Goal: Information Seeking & Learning: Check status

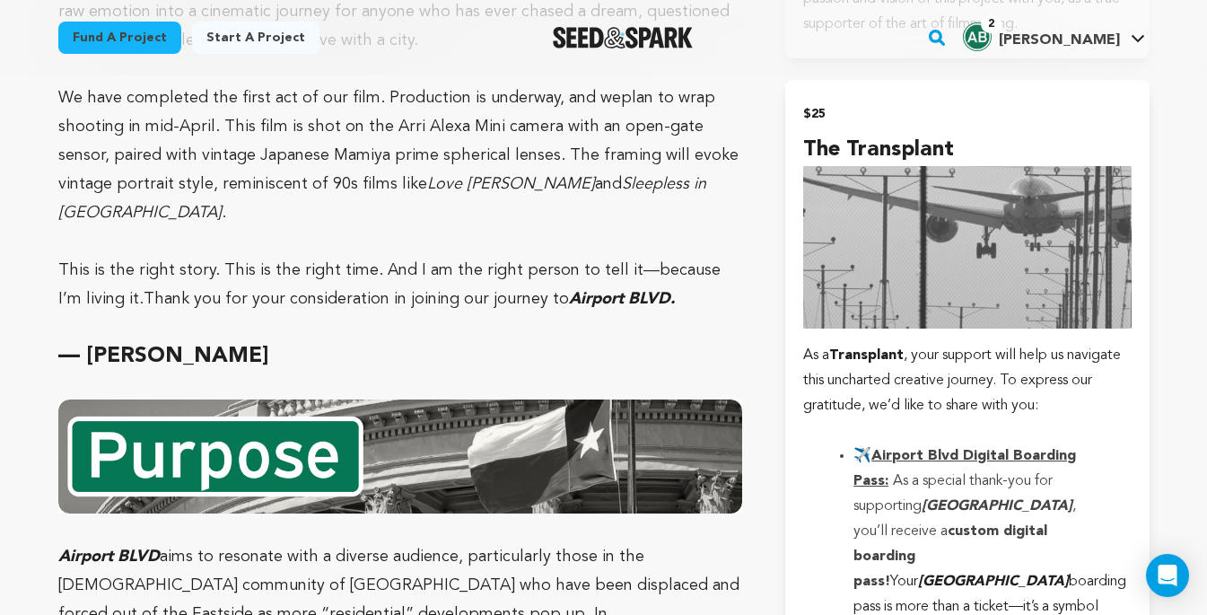
scroll to position [2482, 0]
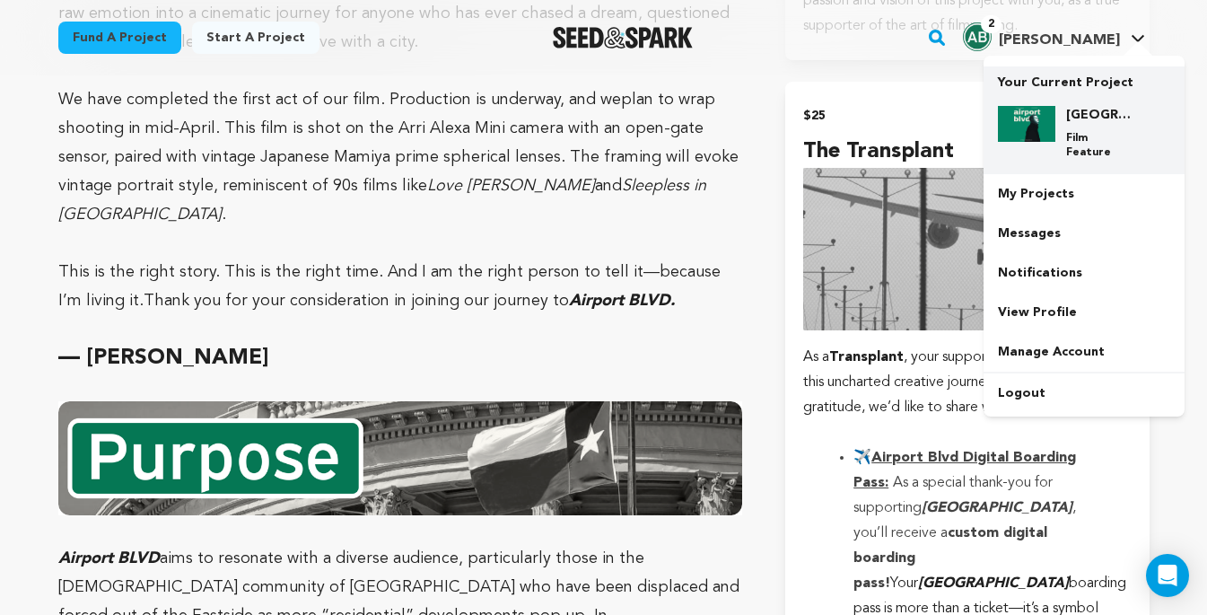
click at [1068, 126] on div "Airport Blvd Film Feature" at bounding box center [1098, 133] width 86 height 54
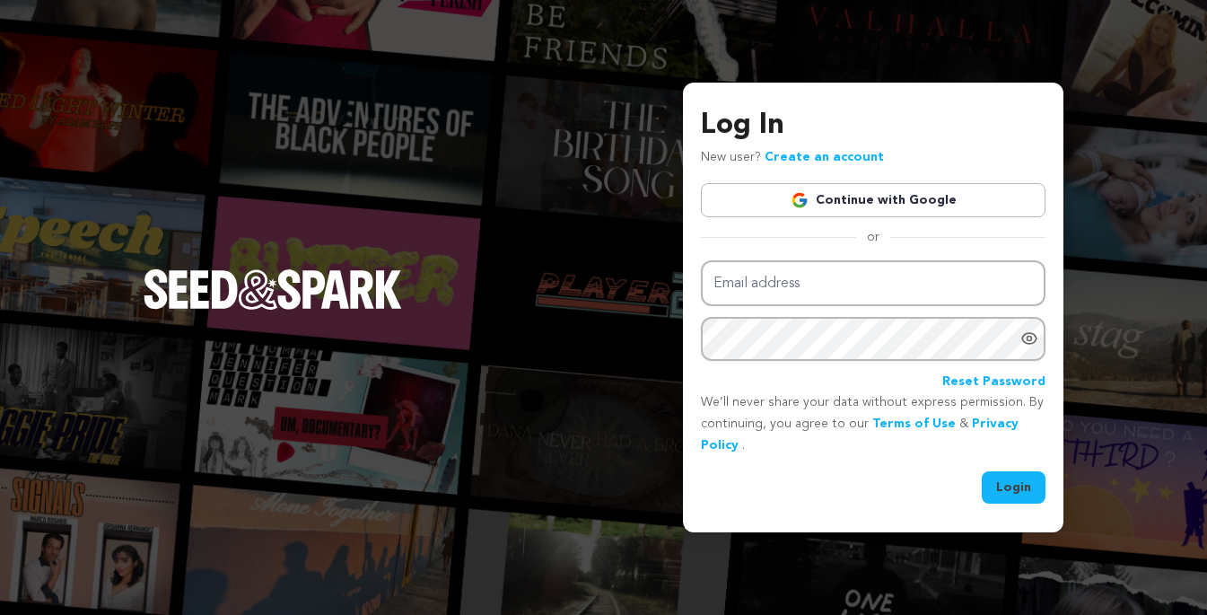
click at [831, 198] on link "Continue with Google" at bounding box center [873, 200] width 345 height 34
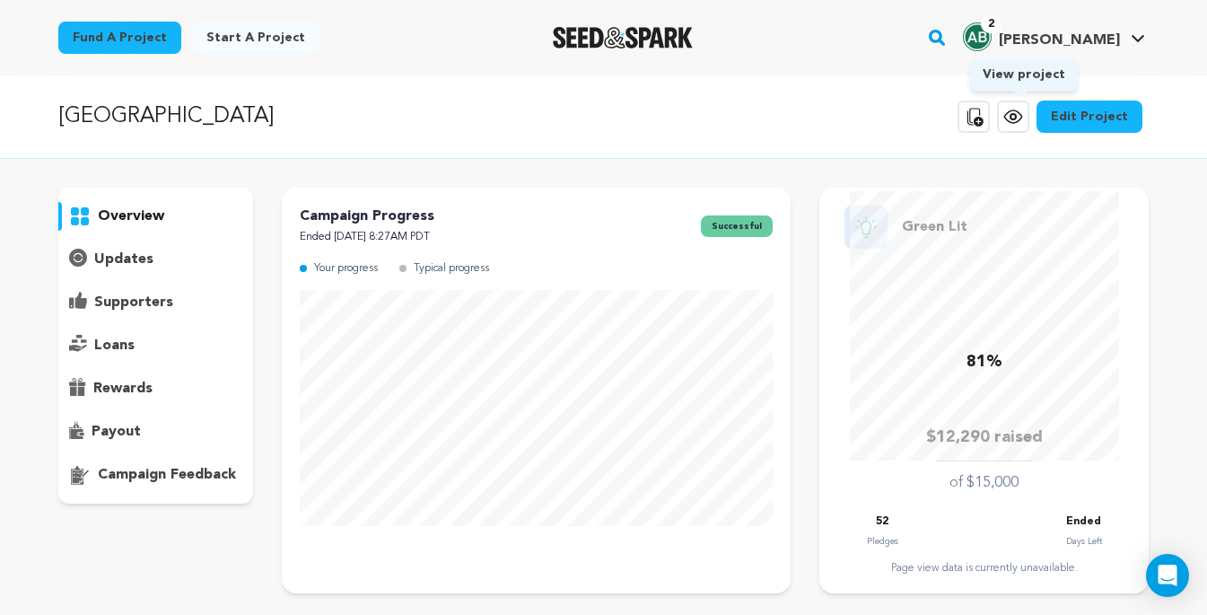
click at [1016, 114] on icon at bounding box center [1013, 116] width 5 height 5
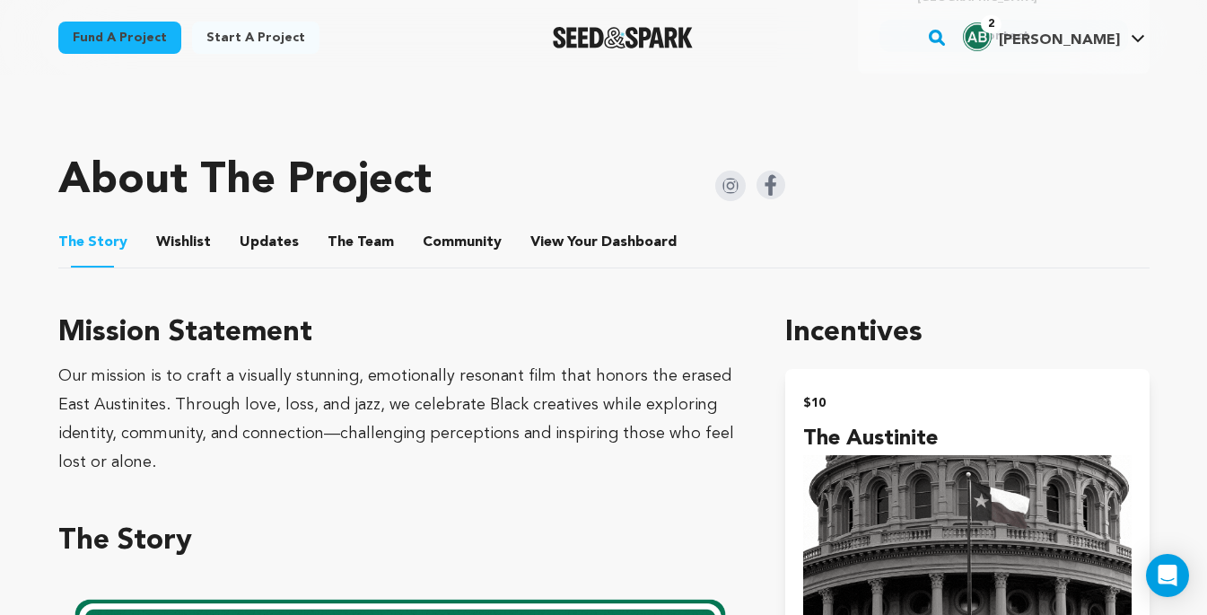
scroll to position [847, 0]
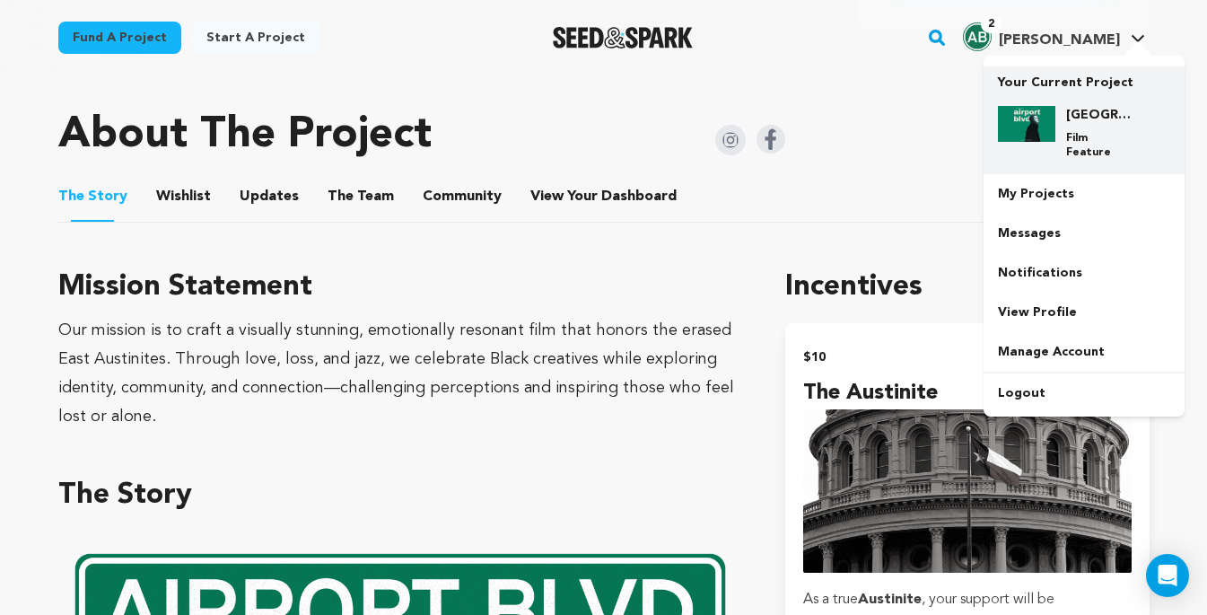
click at [1037, 122] on img at bounding box center [1026, 124] width 57 height 36
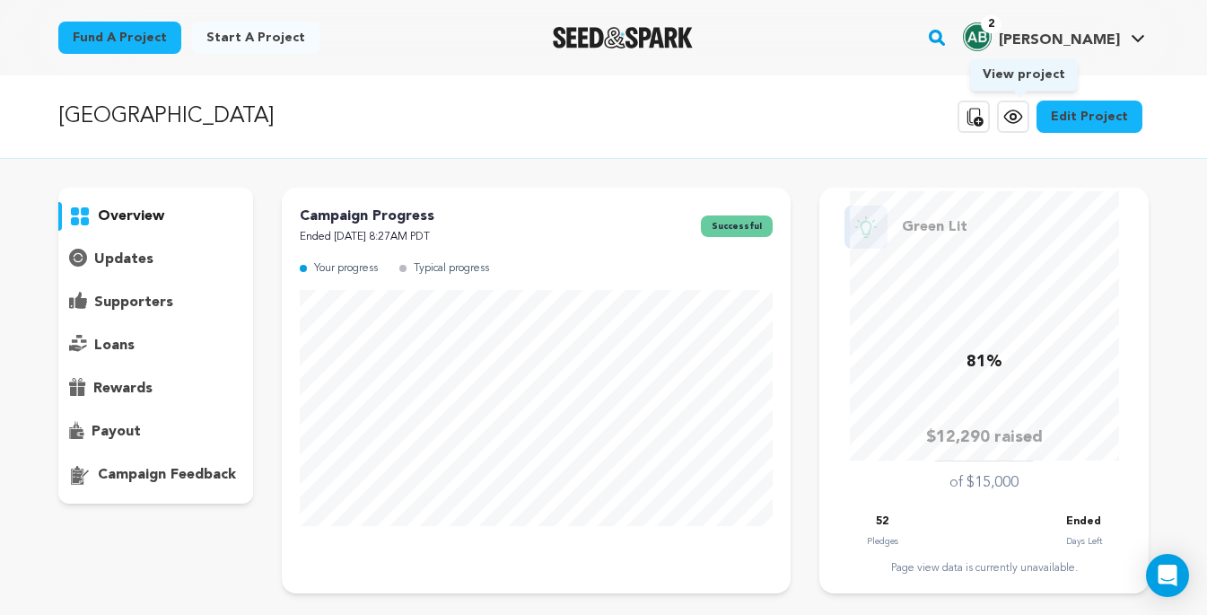
scroll to position [4427, 0]
click at [126, 295] on p "supporters" at bounding box center [133, 303] width 79 height 22
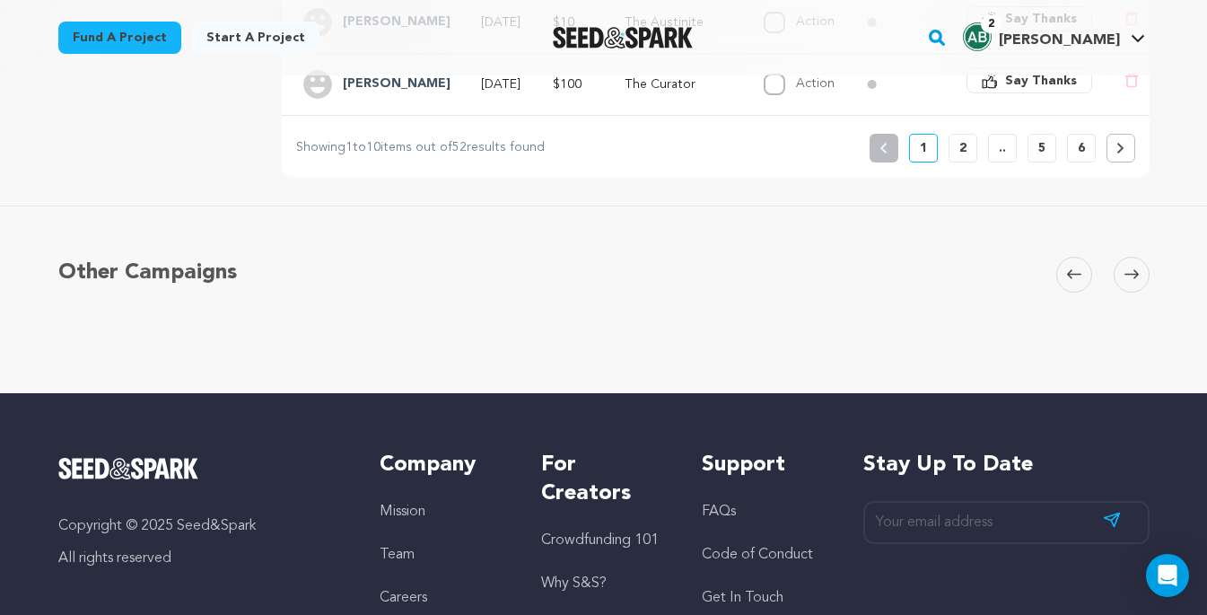
scroll to position [909, 0]
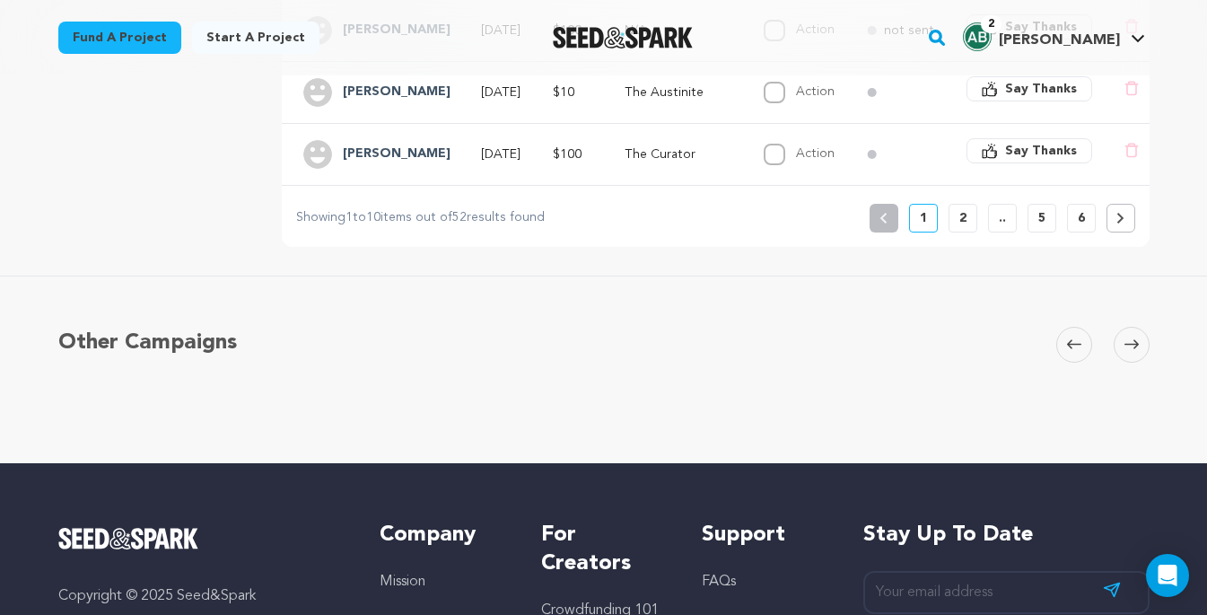
click at [960, 209] on p "2" at bounding box center [962, 218] width 7 height 18
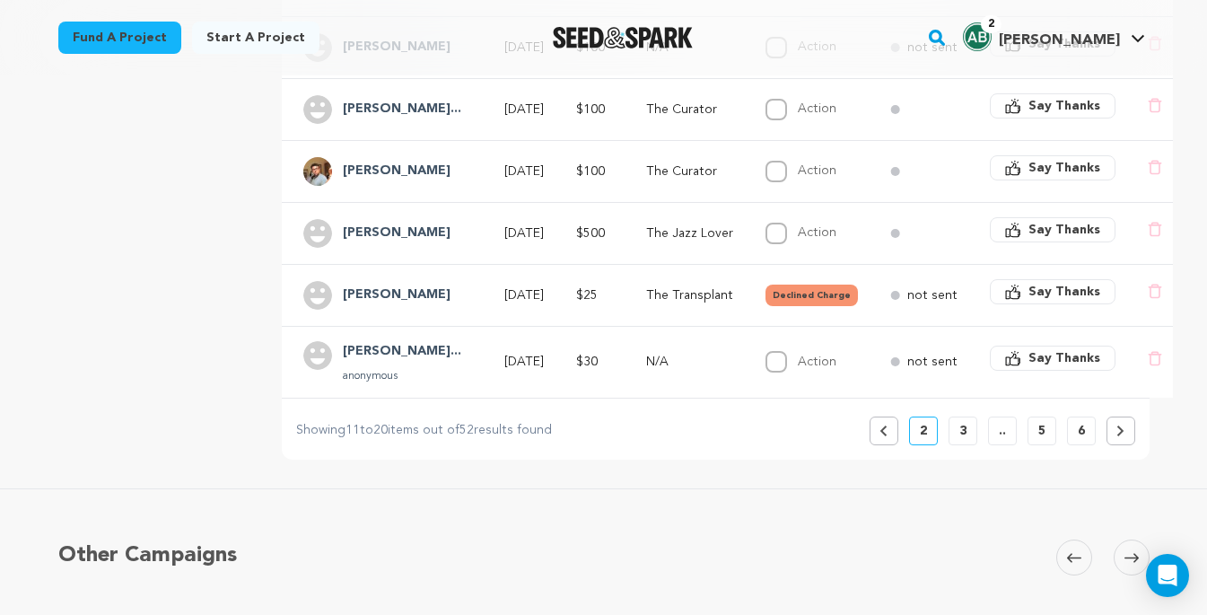
scroll to position [734, 0]
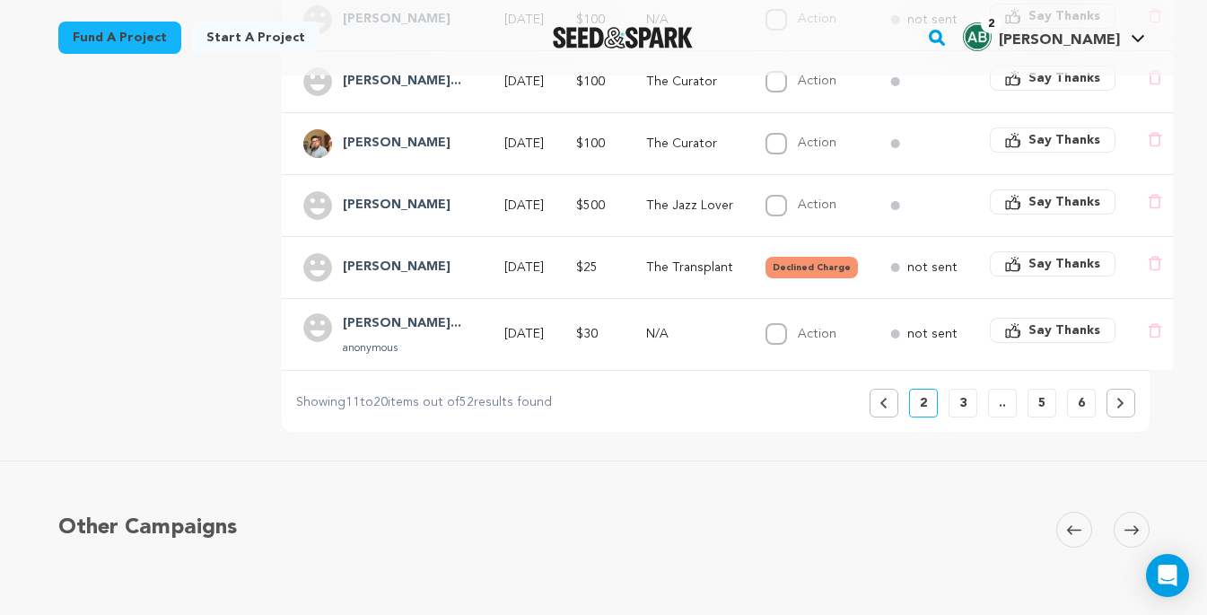
click at [959, 402] on p "3" at bounding box center [962, 403] width 7 height 18
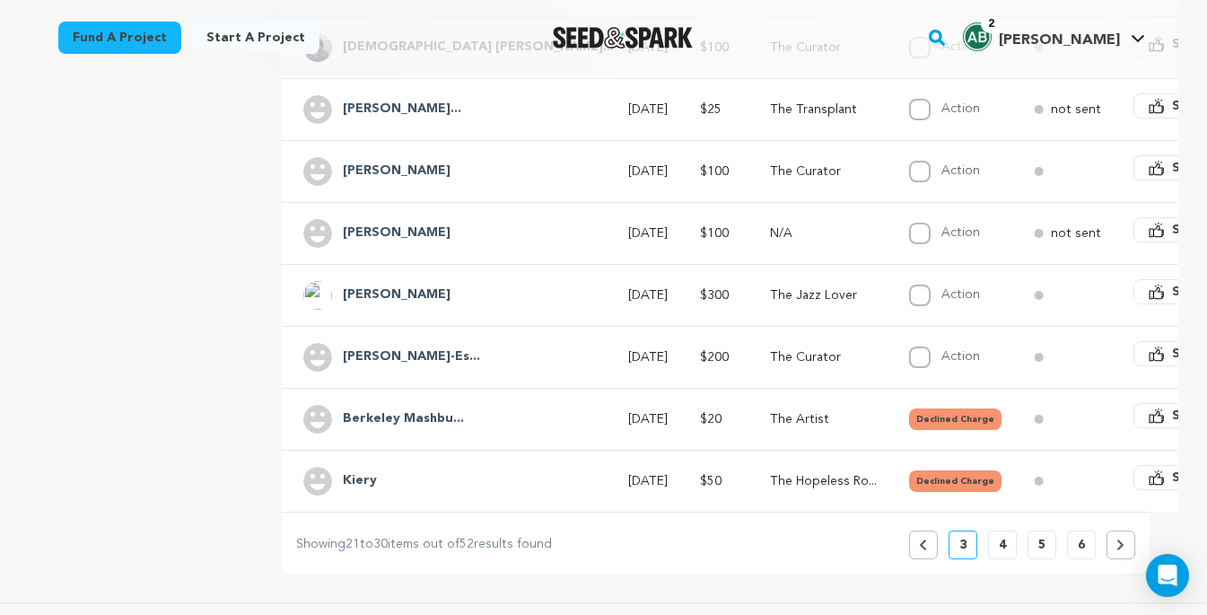
scroll to position [578, 0]
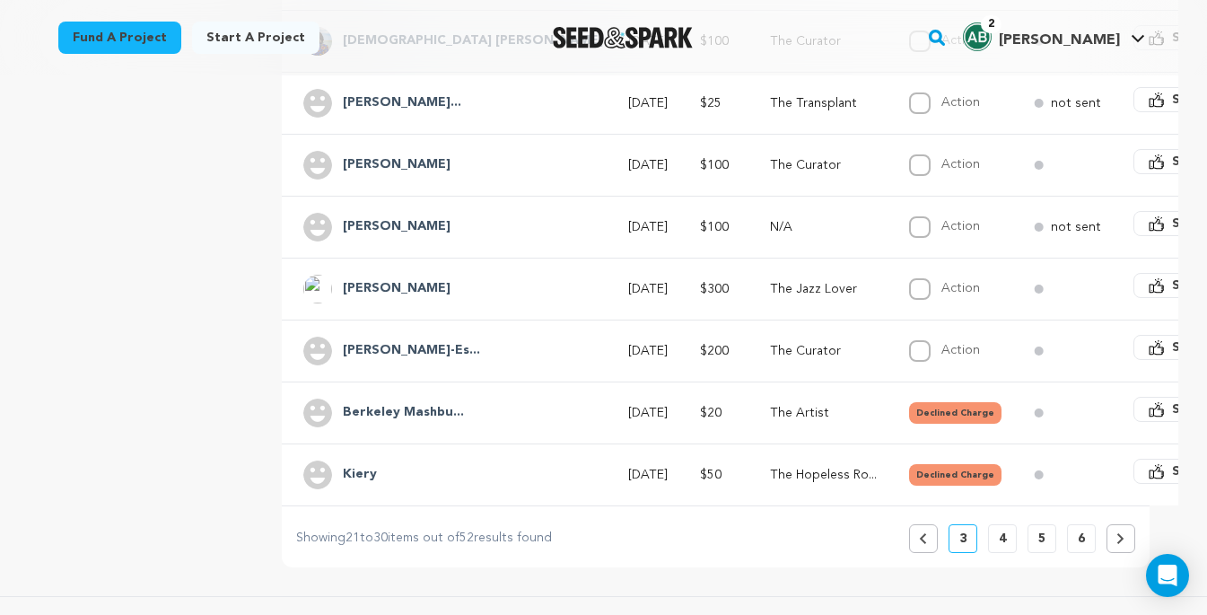
click at [258, 106] on div "Name Date Pledge Incentive Fulfilled Surveys Thanks Carmen G Arramb... Mar 15, …" at bounding box center [799, 174] width 1092 height 678
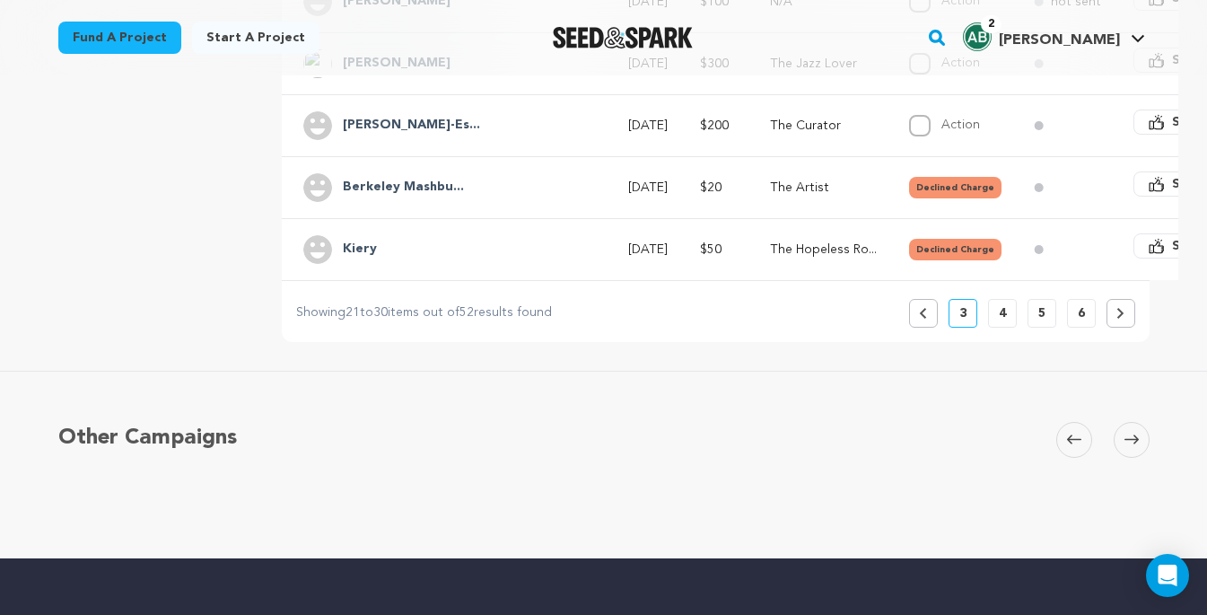
scroll to position [836, 0]
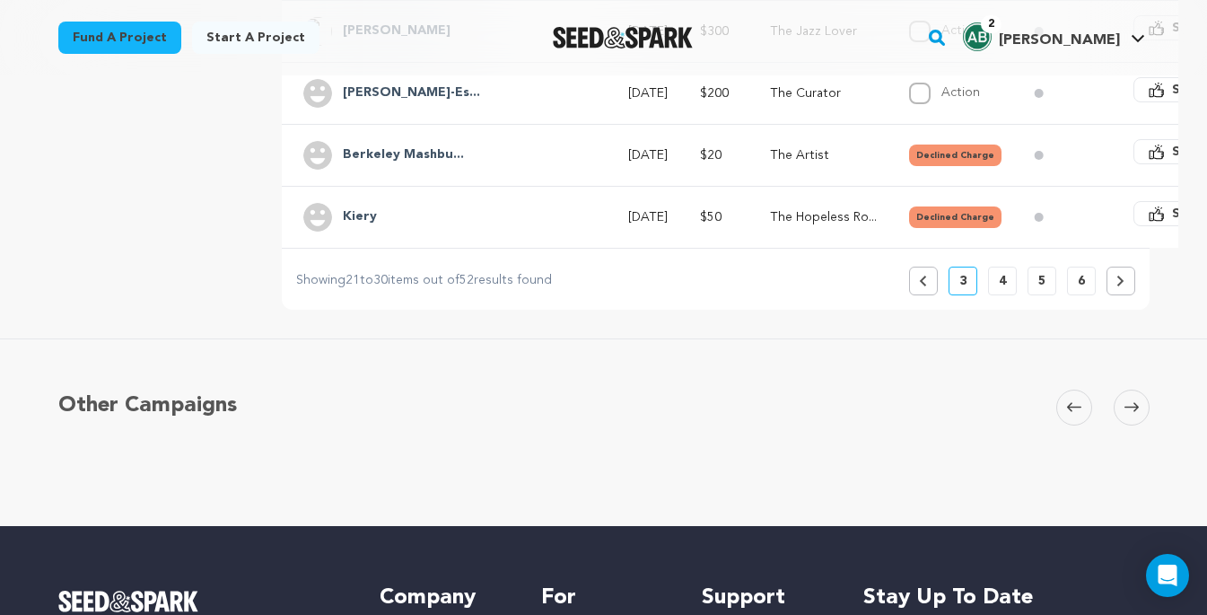
click at [999, 279] on p "4" at bounding box center [1002, 281] width 7 height 18
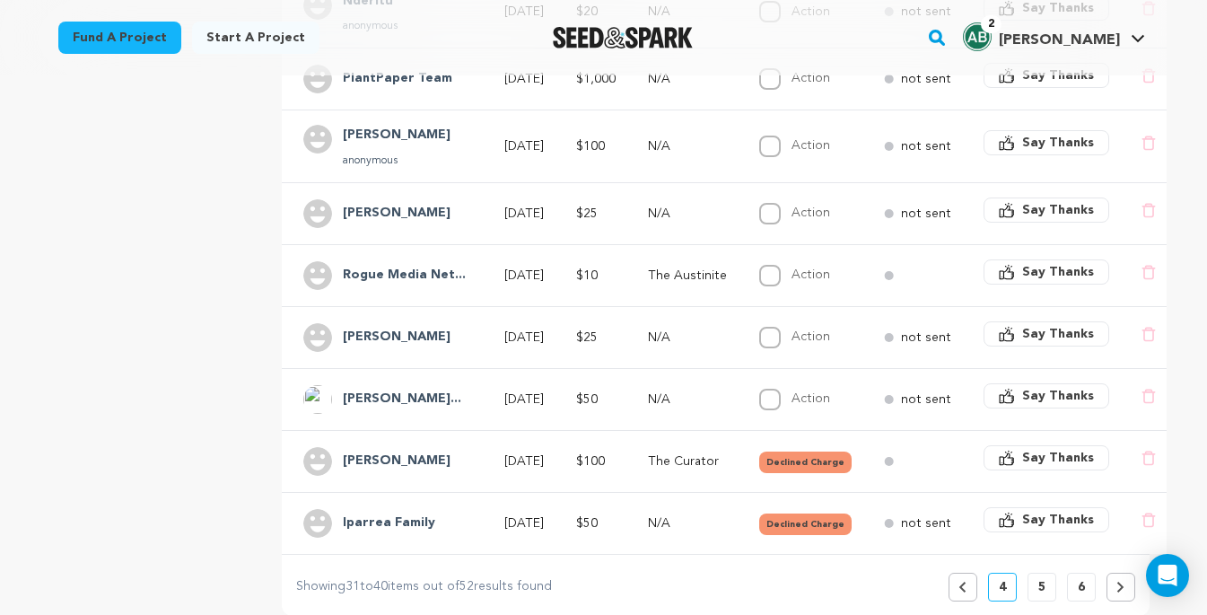
scroll to position [545, 0]
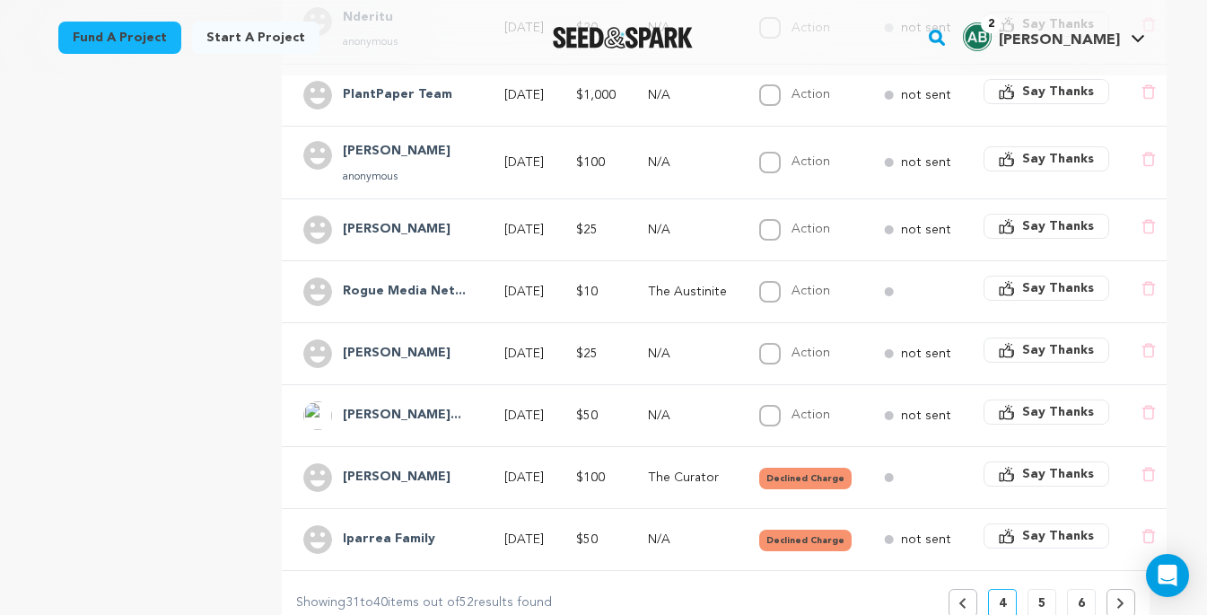
click at [600, 152] on td "$100" at bounding box center [591, 163] width 72 height 73
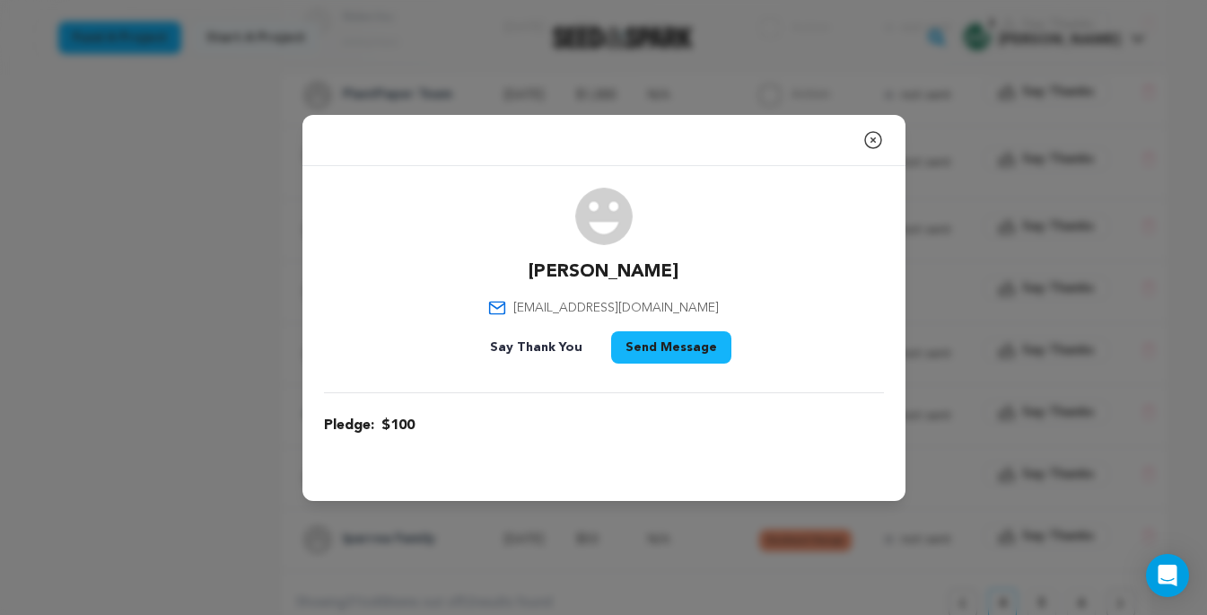
click at [873, 140] on icon "button" at bounding box center [873, 140] width 16 height 16
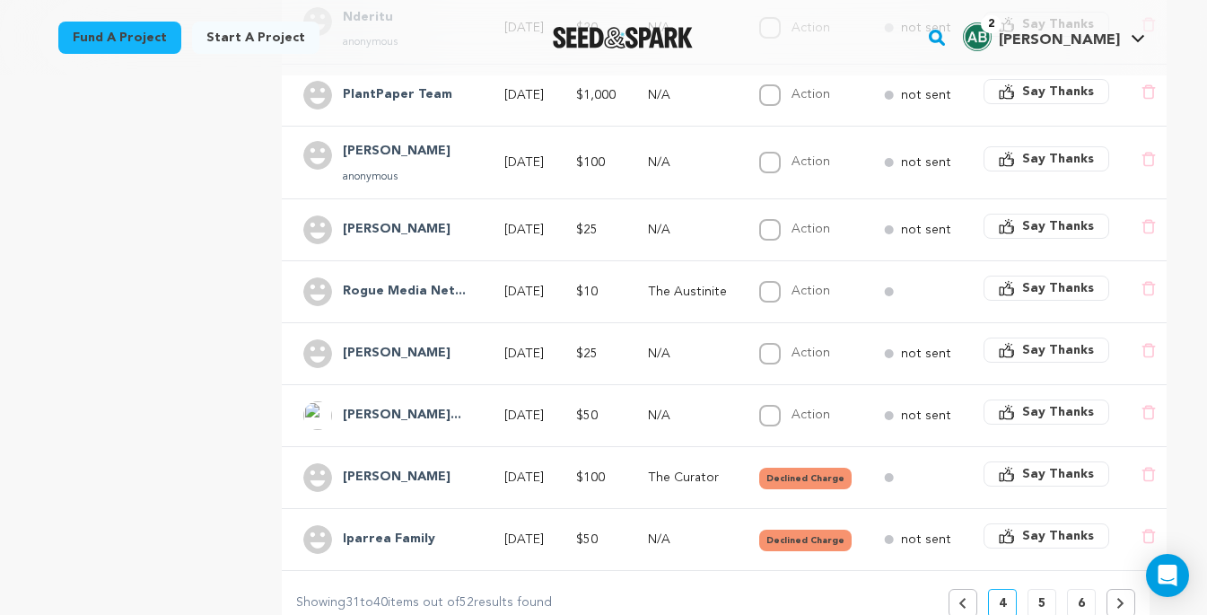
click at [440, 153] on div "Brittany Lowe anonymous" at bounding box center [387, 162] width 169 height 43
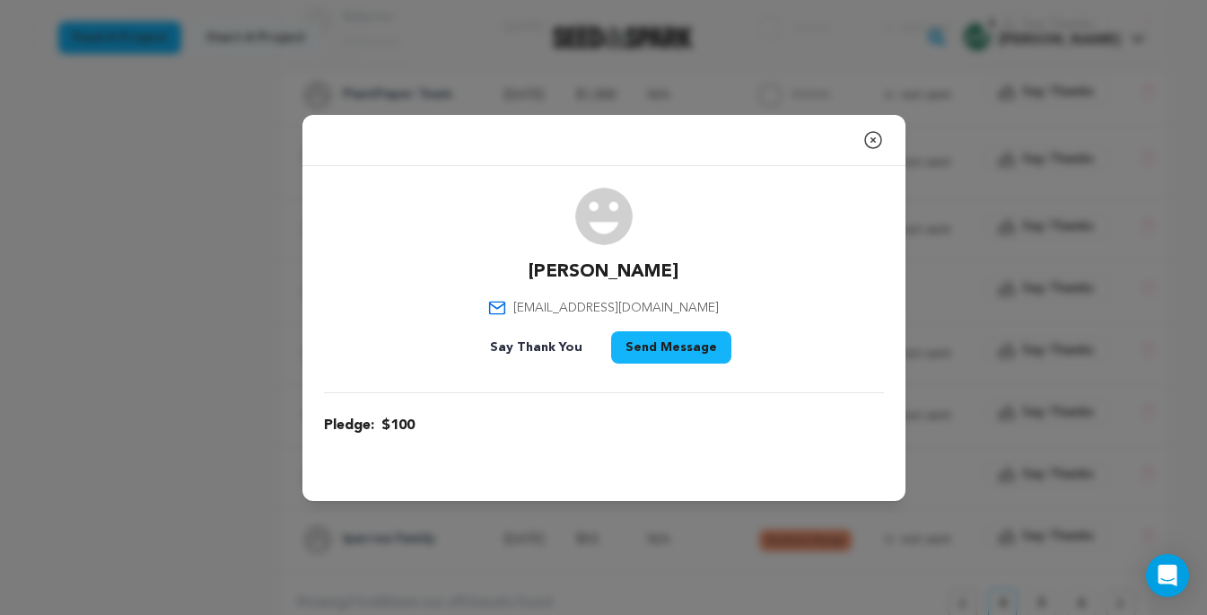
click at [870, 138] on icon "button" at bounding box center [873, 140] width 22 height 22
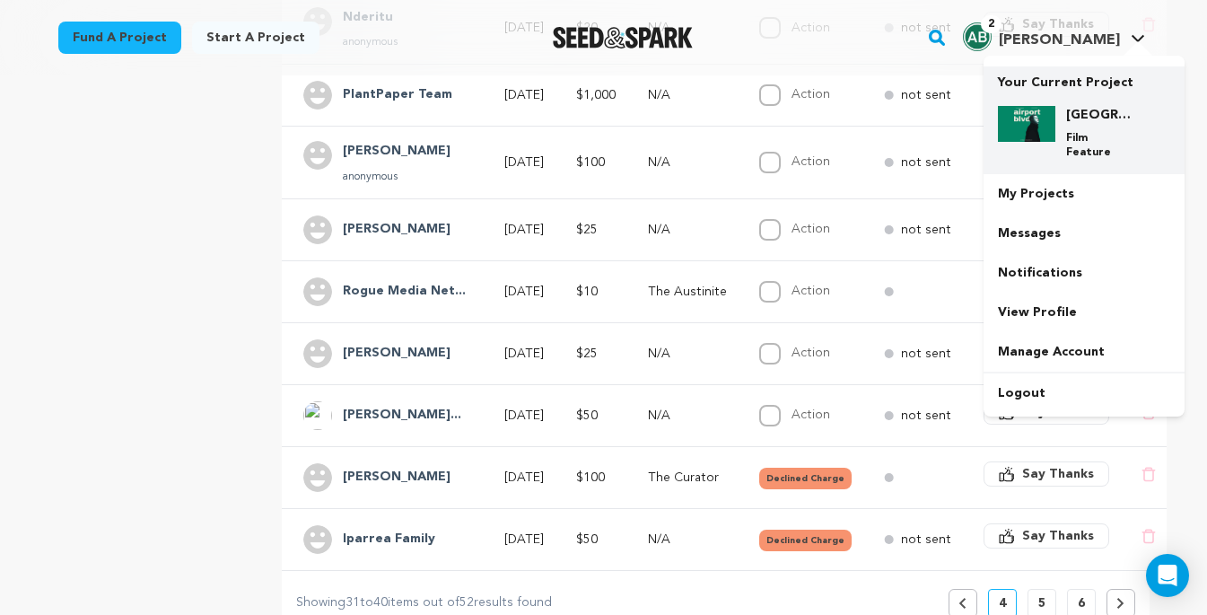
click at [1063, 138] on div "Airport Blvd Film Feature" at bounding box center [1098, 133] width 86 height 54
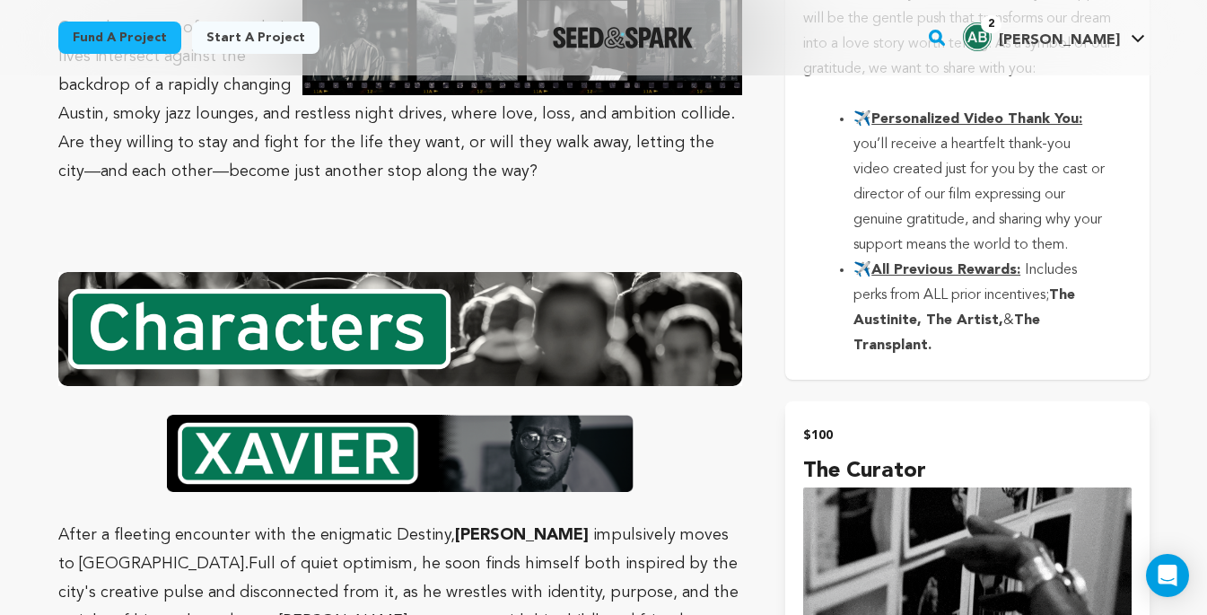
scroll to position [4028, 0]
